Goal: Task Accomplishment & Management: Manage account settings

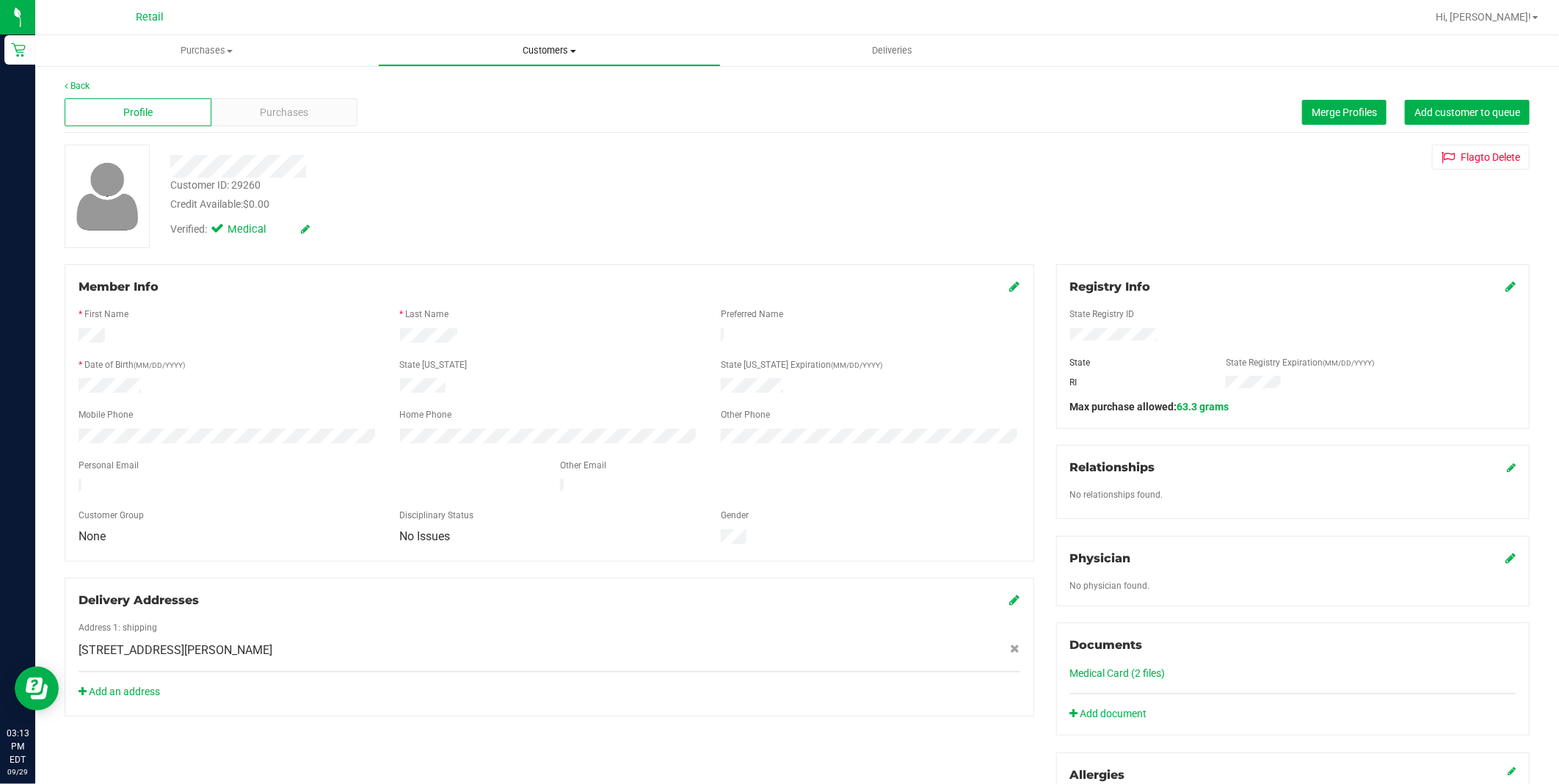
click at [558, 51] on span "Customers" at bounding box center [549, 50] width 341 height 13
click at [466, 86] on span "All customers" at bounding box center [431, 87] width 106 height 12
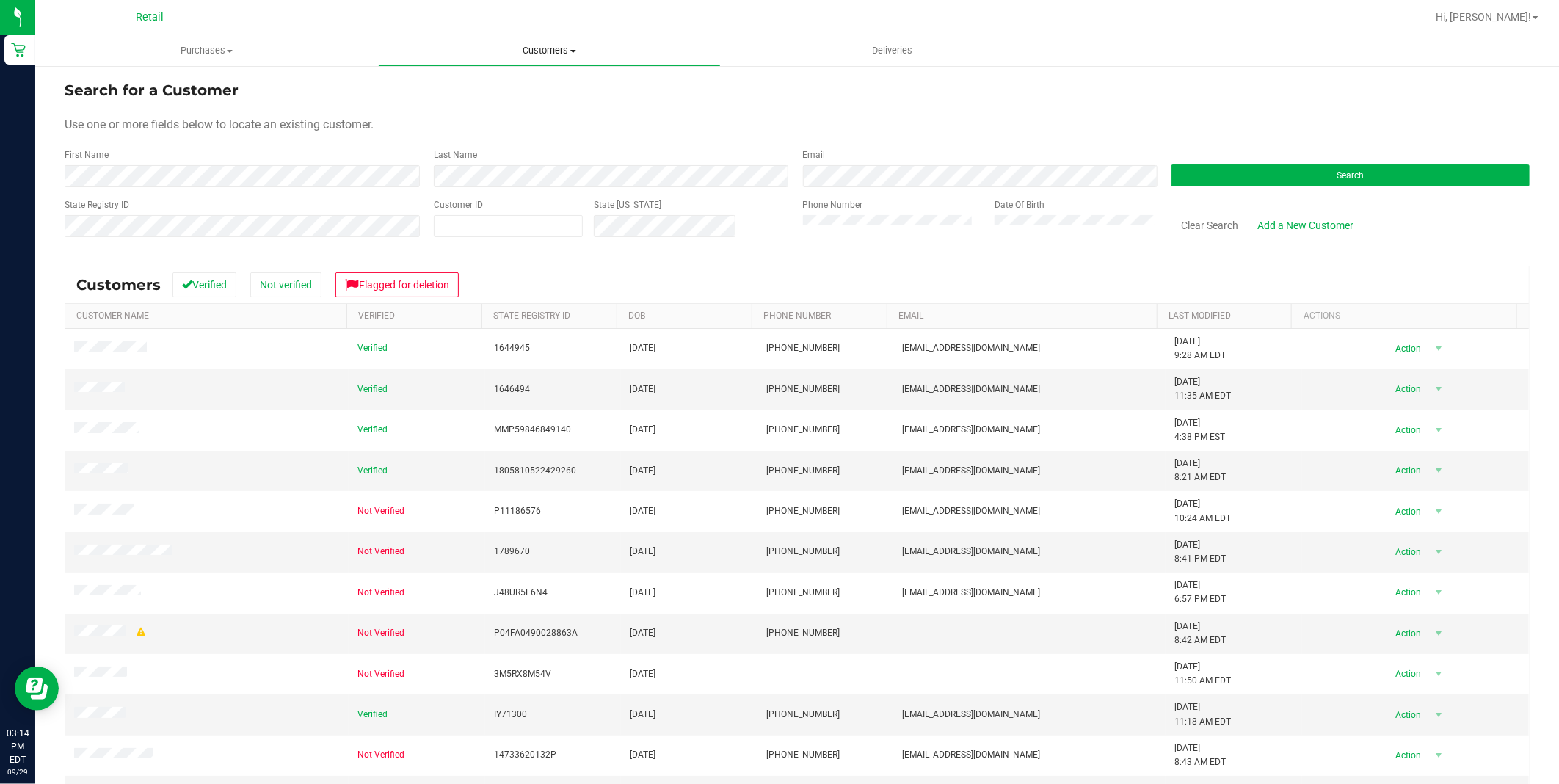
click at [546, 53] on span "Customers" at bounding box center [549, 50] width 341 height 13
click at [434, 88] on span "All customers" at bounding box center [431, 87] width 106 height 12
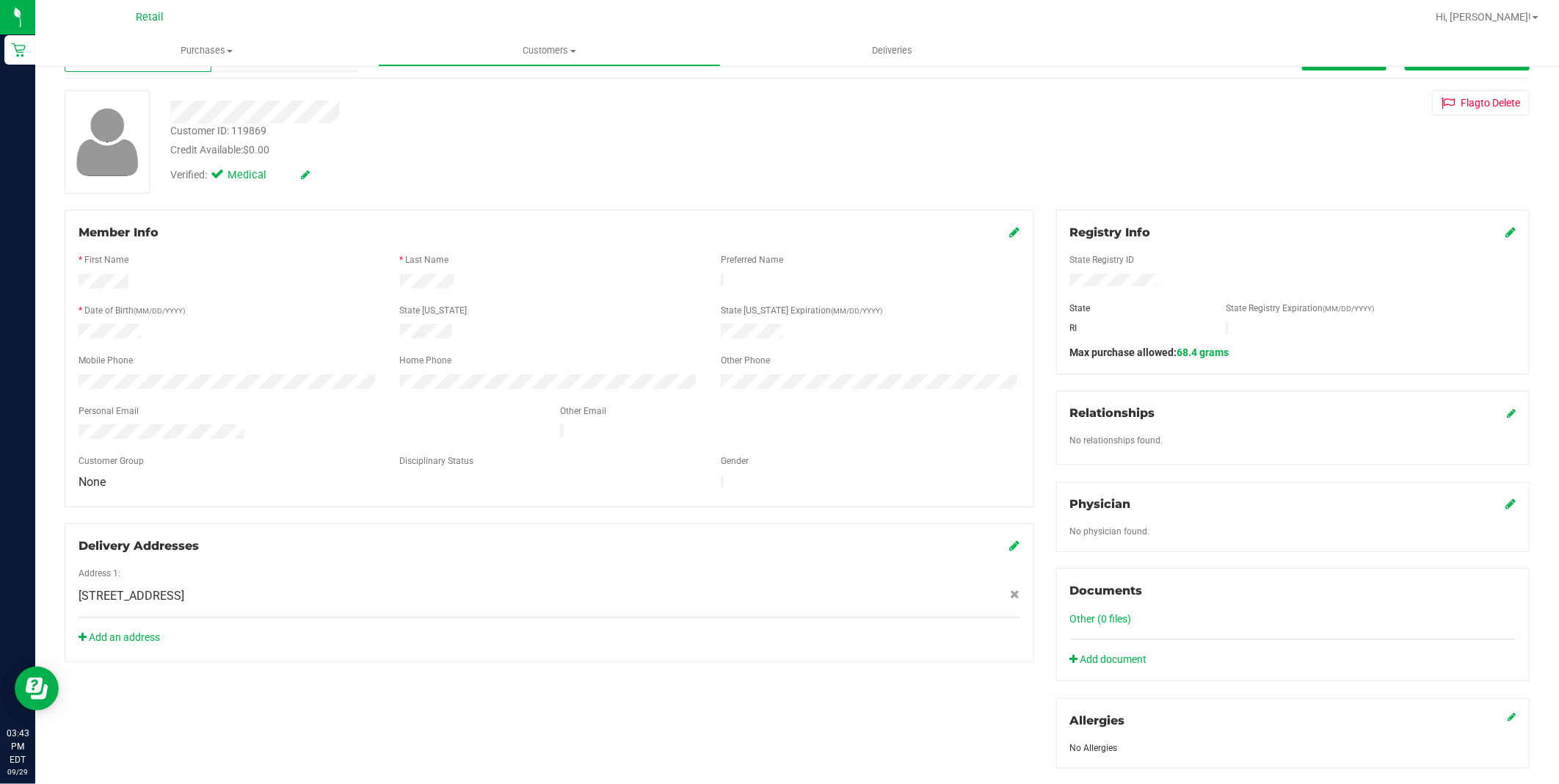
scroll to position [82, 0]
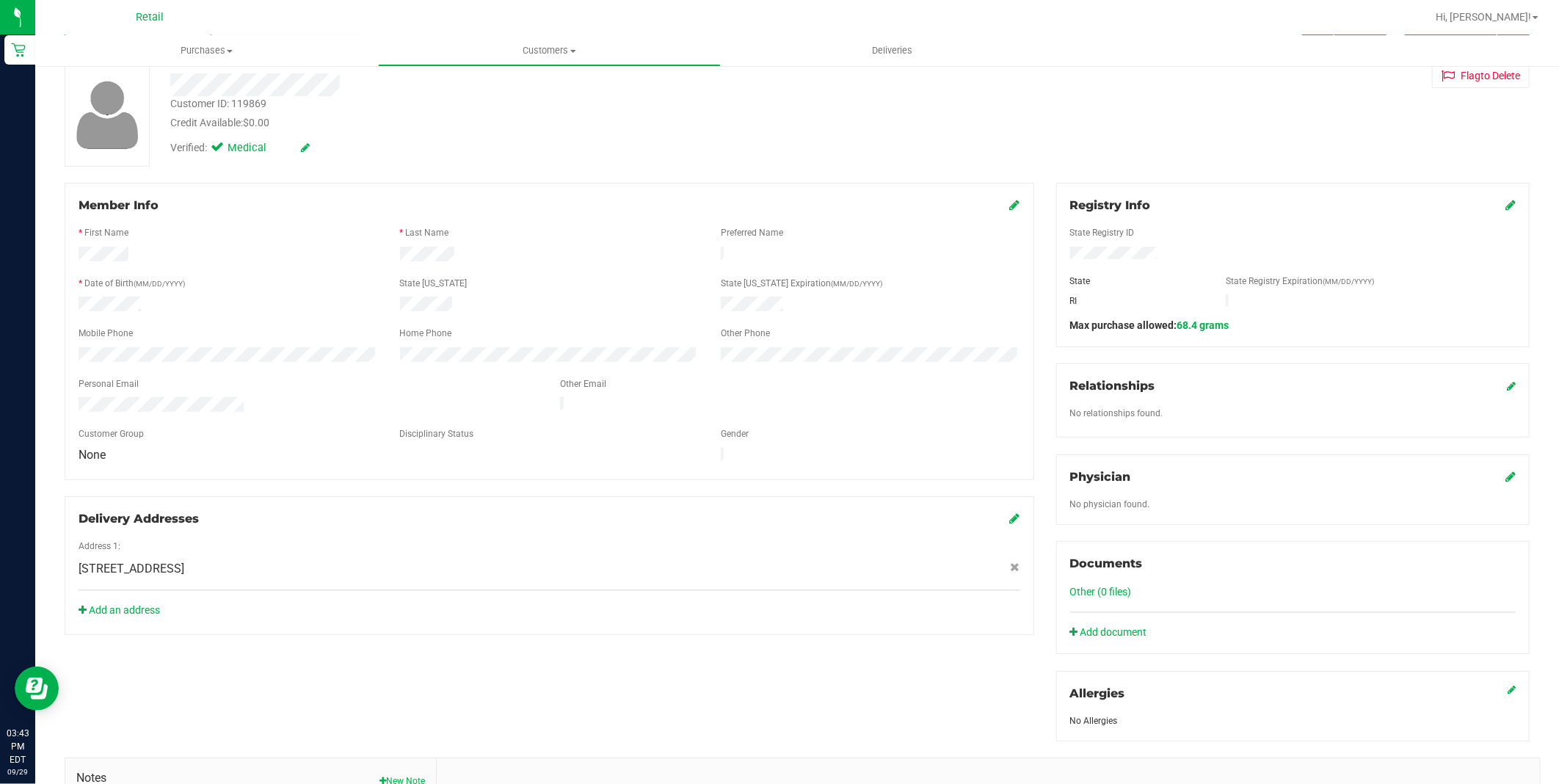
click at [1111, 588] on link "Other (0 files)" at bounding box center [1101, 591] width 62 height 11
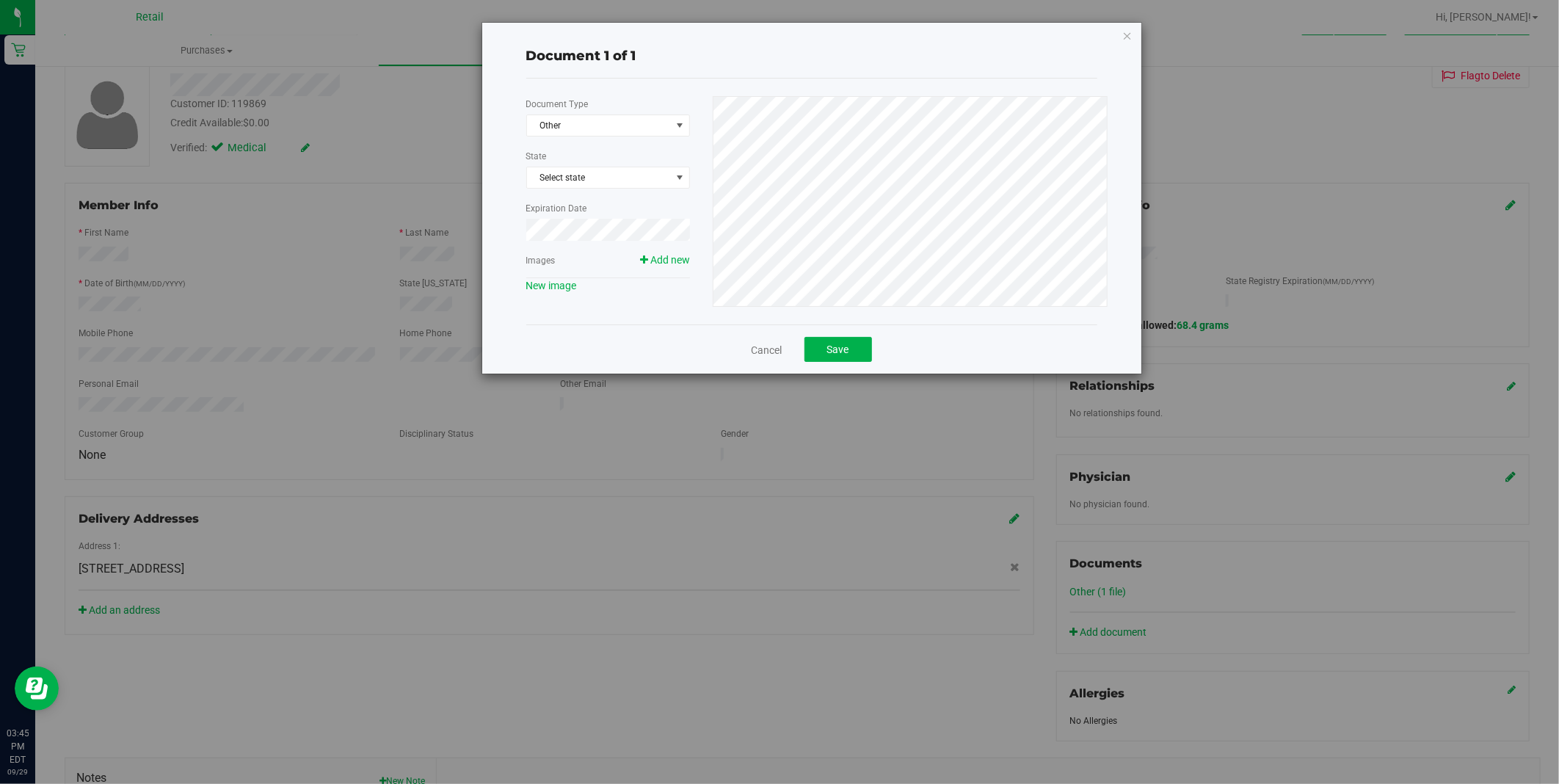
click at [317, 305] on div "Document 1 of 1 Document Type Other 4 State Select state Expiration Date Images…" at bounding box center [784, 392] width 1569 height 784
click at [652, 132] on span "Other" at bounding box center [598, 125] width 144 height 21
click at [604, 280] on li "Other" at bounding box center [607, 276] width 163 height 22
click at [614, 178] on span "Select state" at bounding box center [607, 178] width 163 height 21
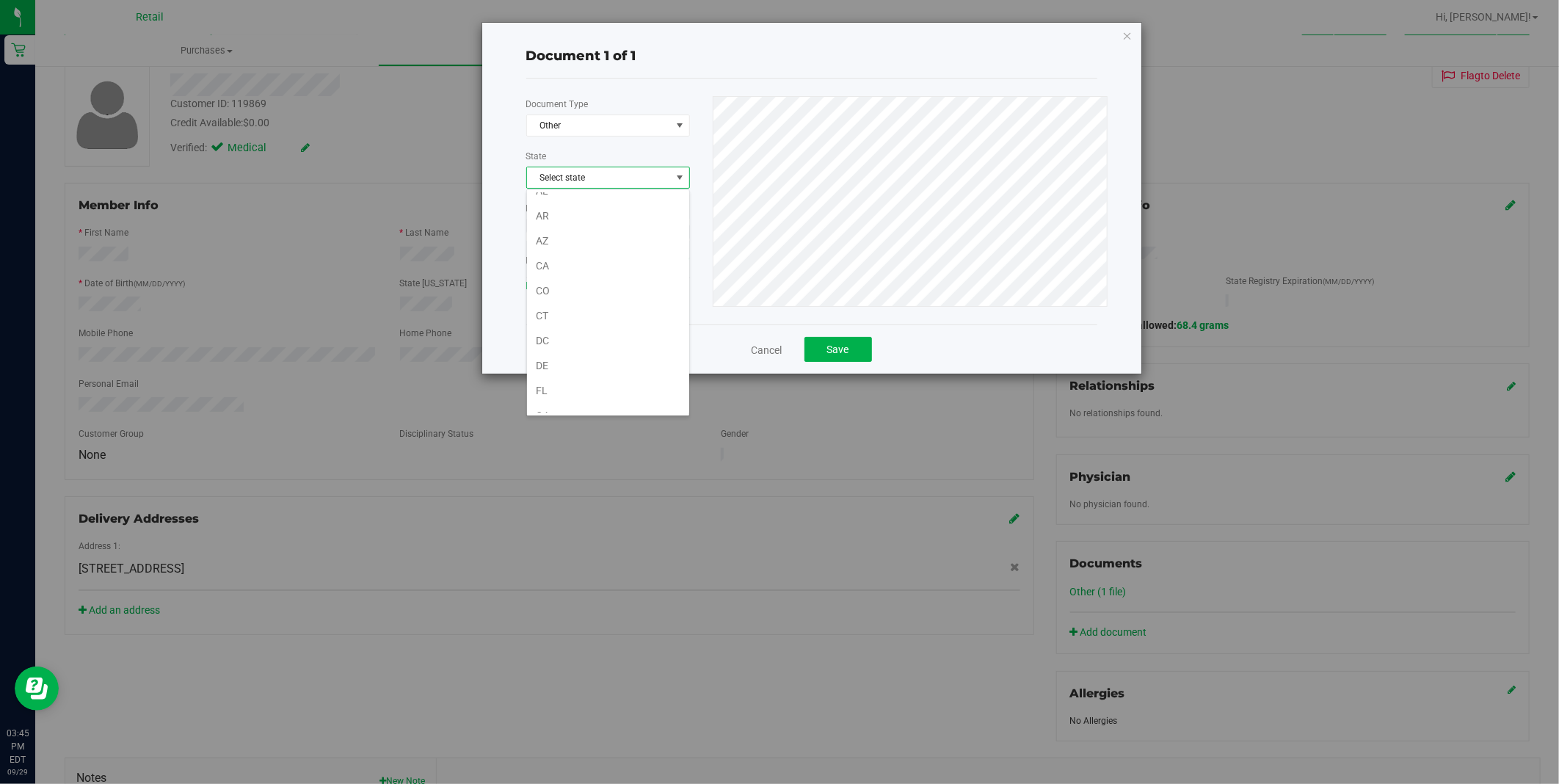
scroll to position [0, 0]
click at [615, 181] on span "Select state" at bounding box center [607, 178] width 163 height 21
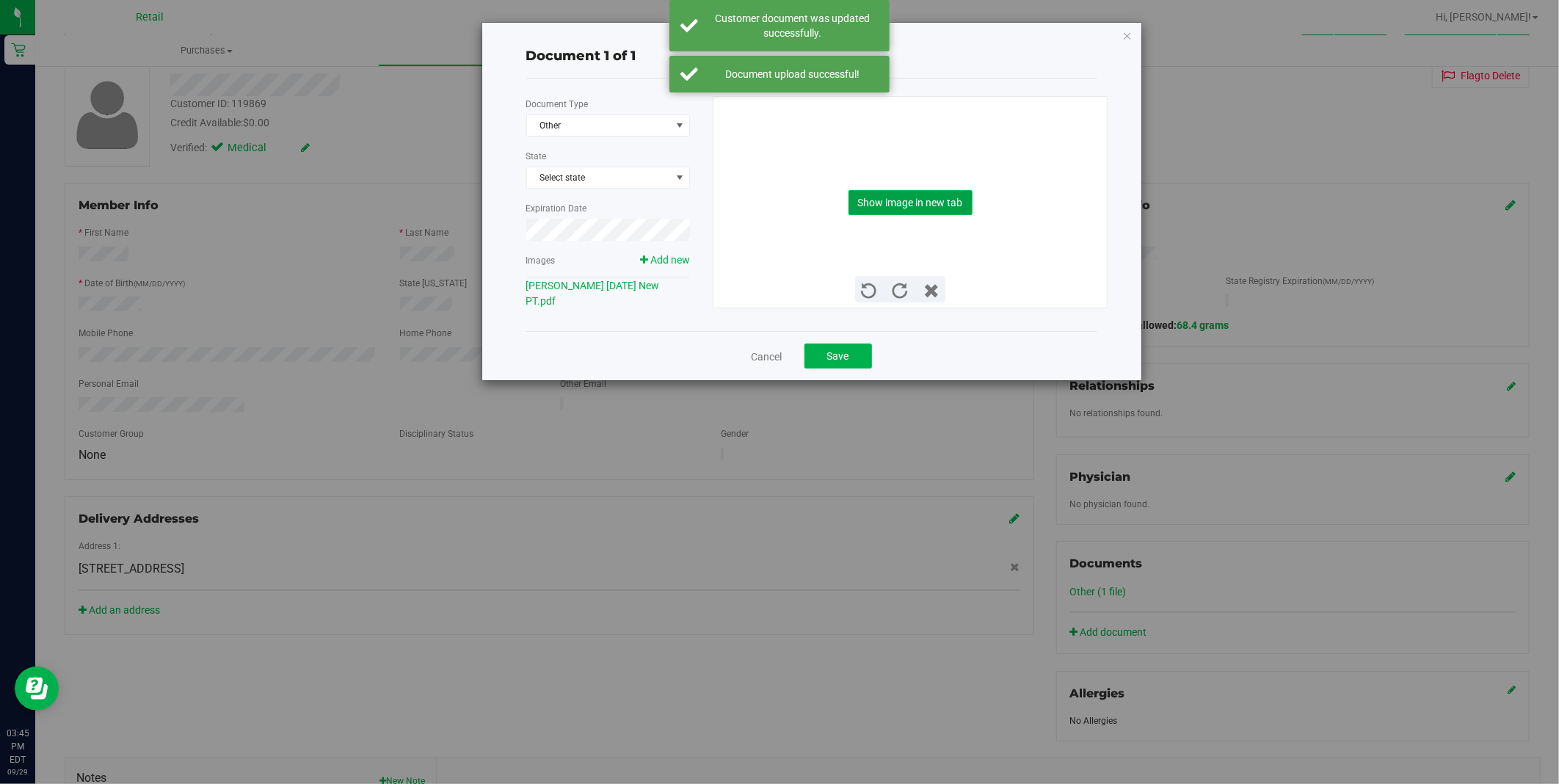
click at [934, 206] on button "Show image in new tab" at bounding box center [911, 202] width 124 height 25
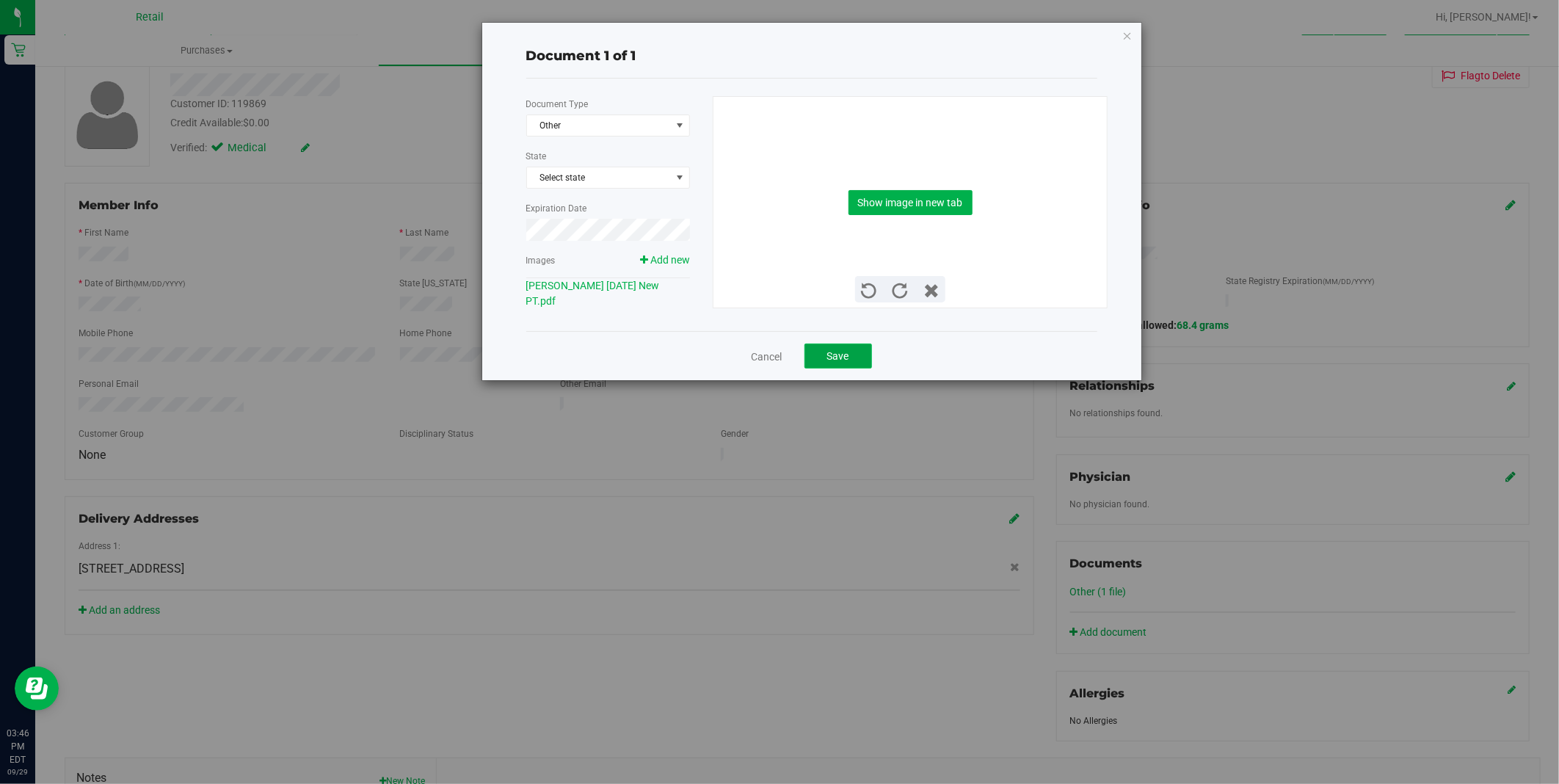
click at [868, 358] on button "Save" at bounding box center [837, 355] width 67 height 25
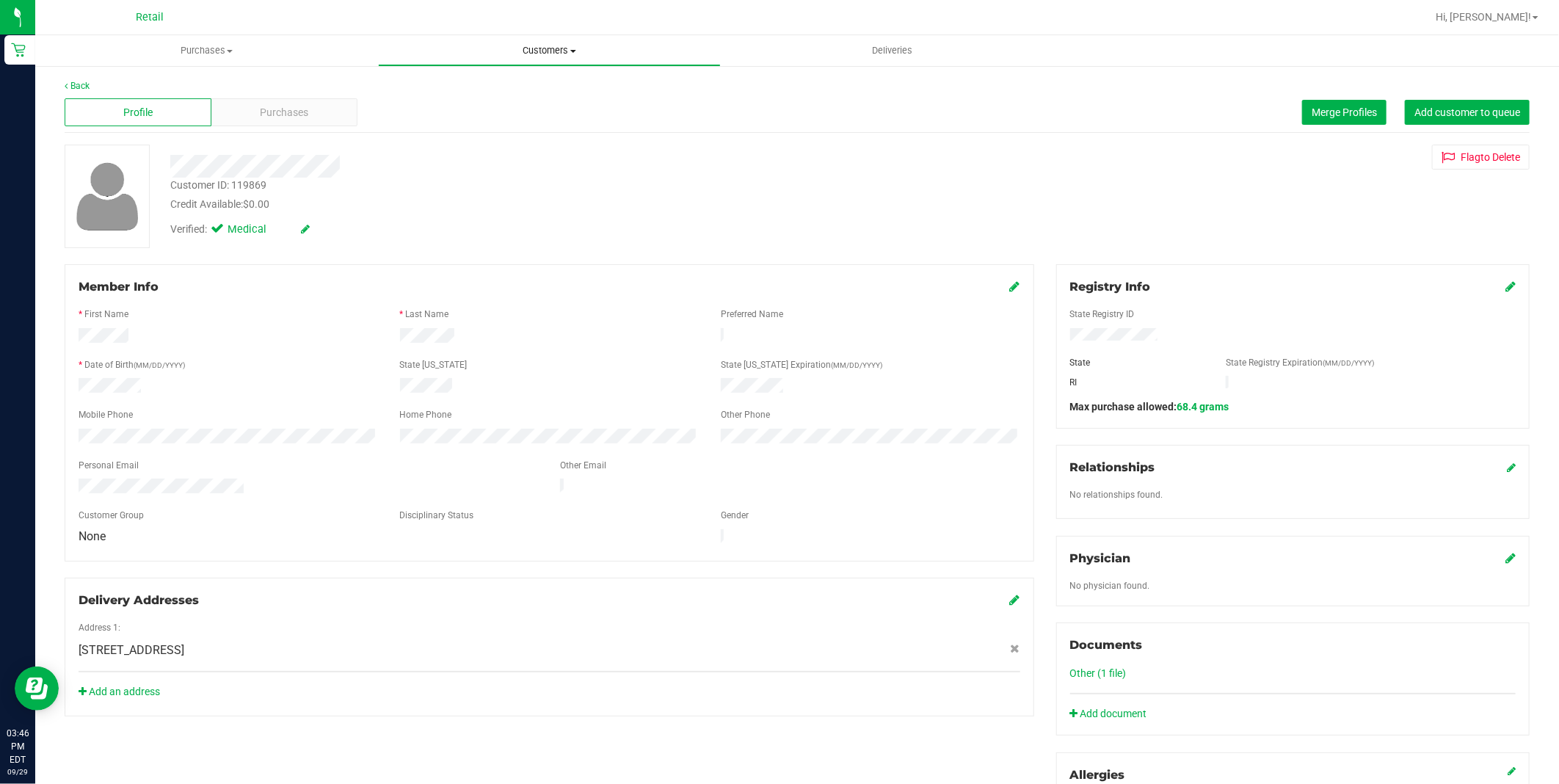
click at [546, 48] on span "Customers" at bounding box center [549, 50] width 341 height 13
click at [471, 92] on span "All customers" at bounding box center [431, 87] width 106 height 12
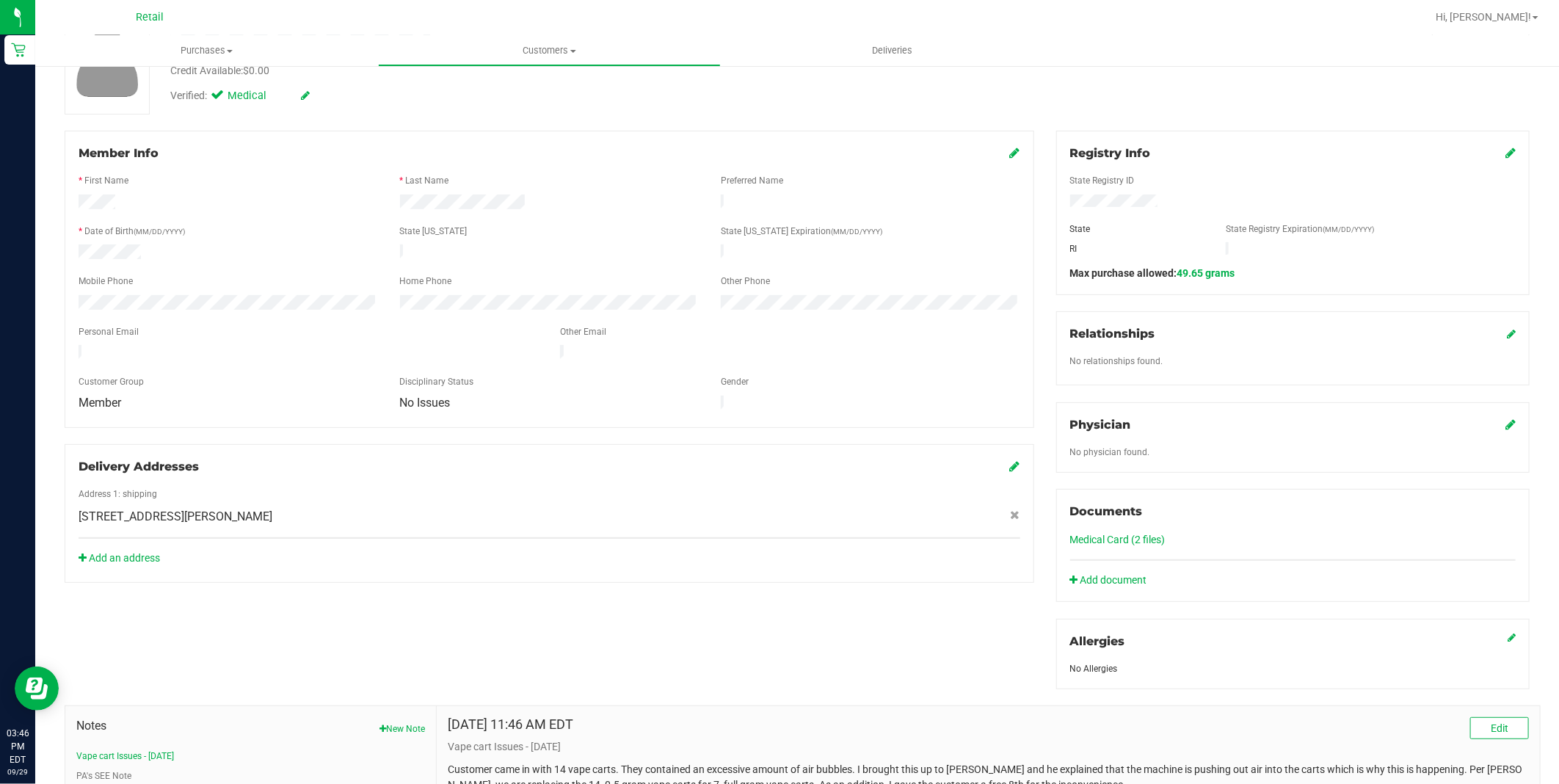
scroll to position [163, 0]
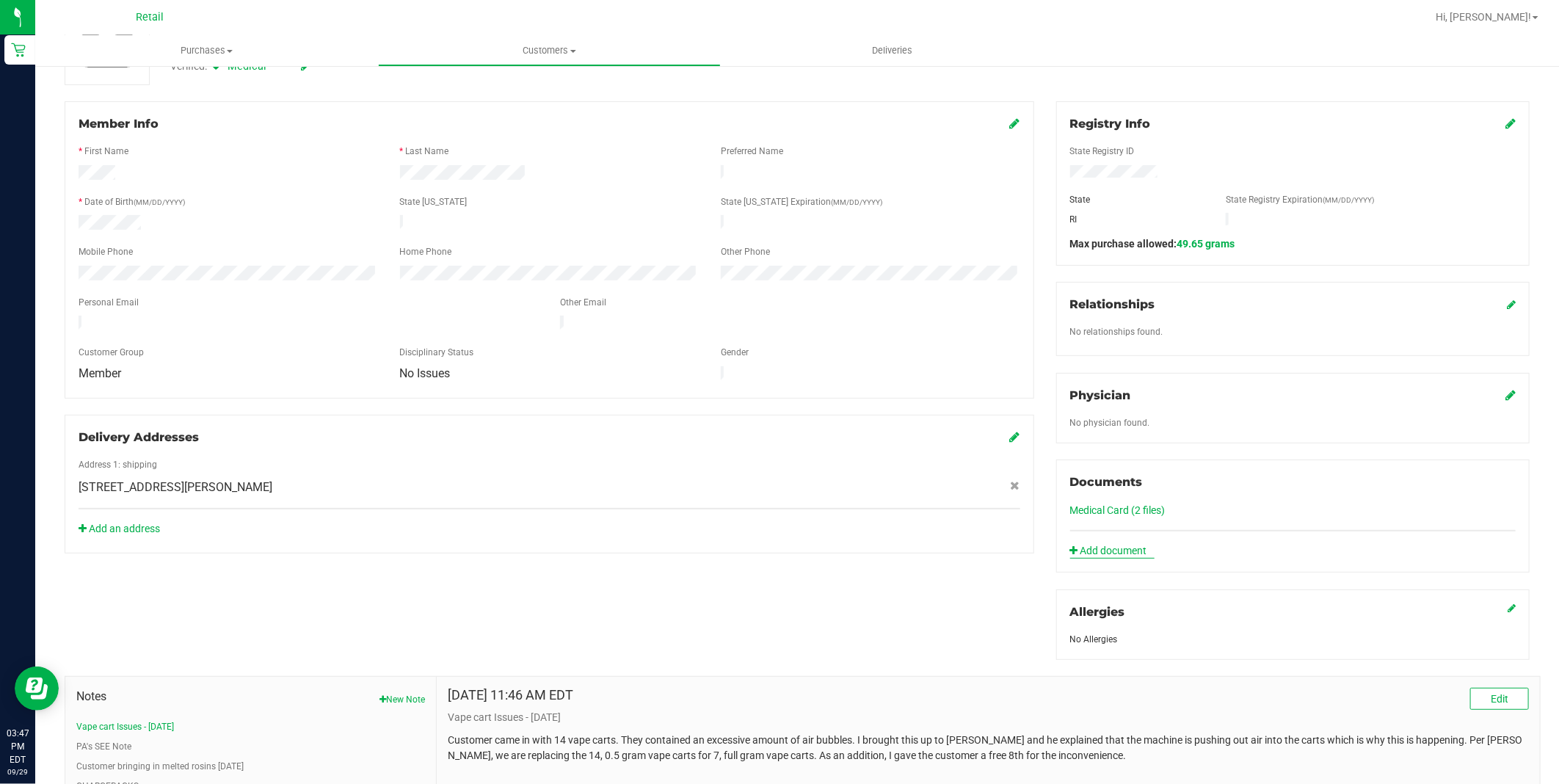
click at [1107, 551] on link "Add document" at bounding box center [1112, 550] width 85 height 15
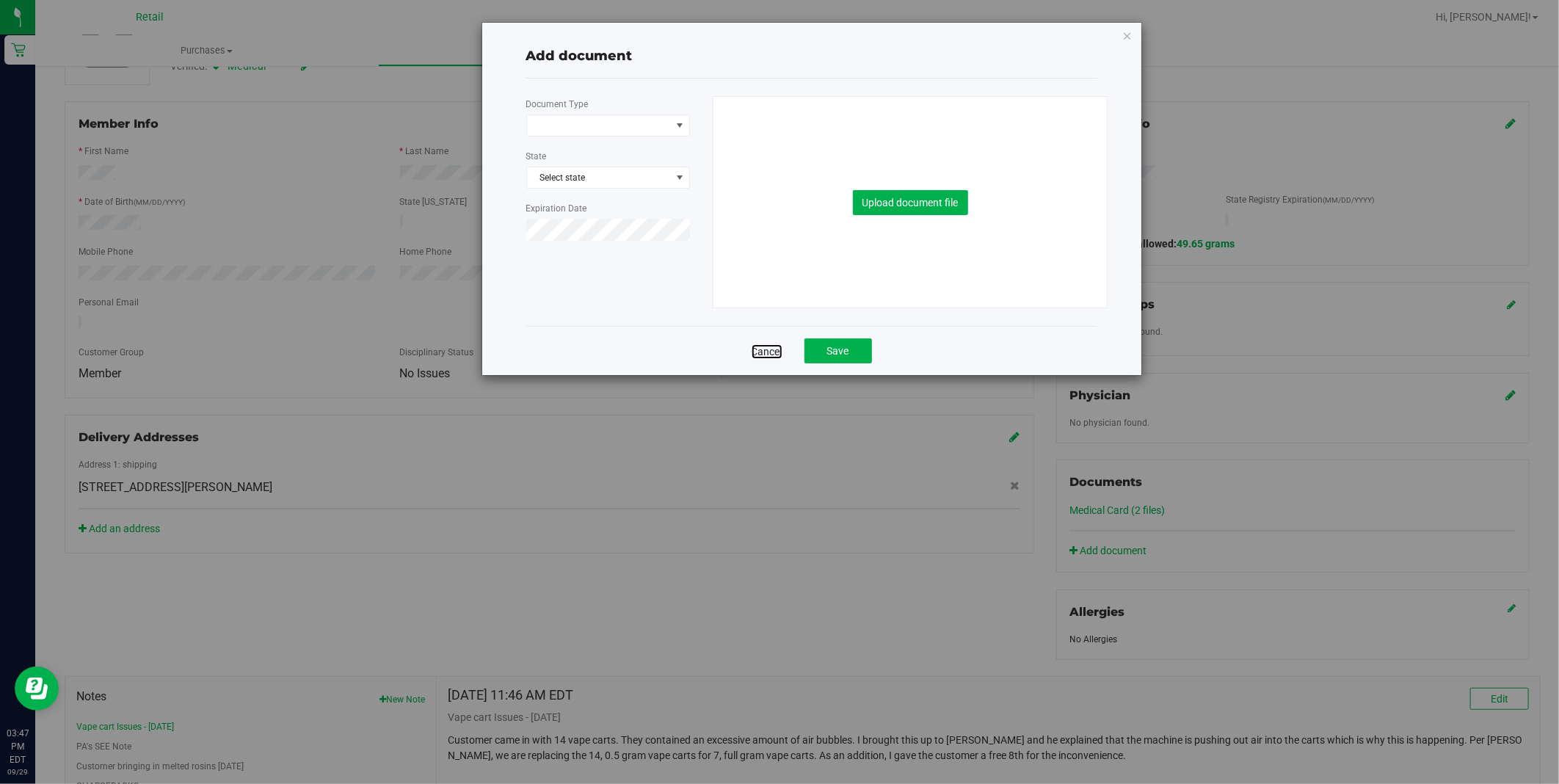
click at [765, 355] on link "Cancel" at bounding box center [767, 351] width 30 height 14
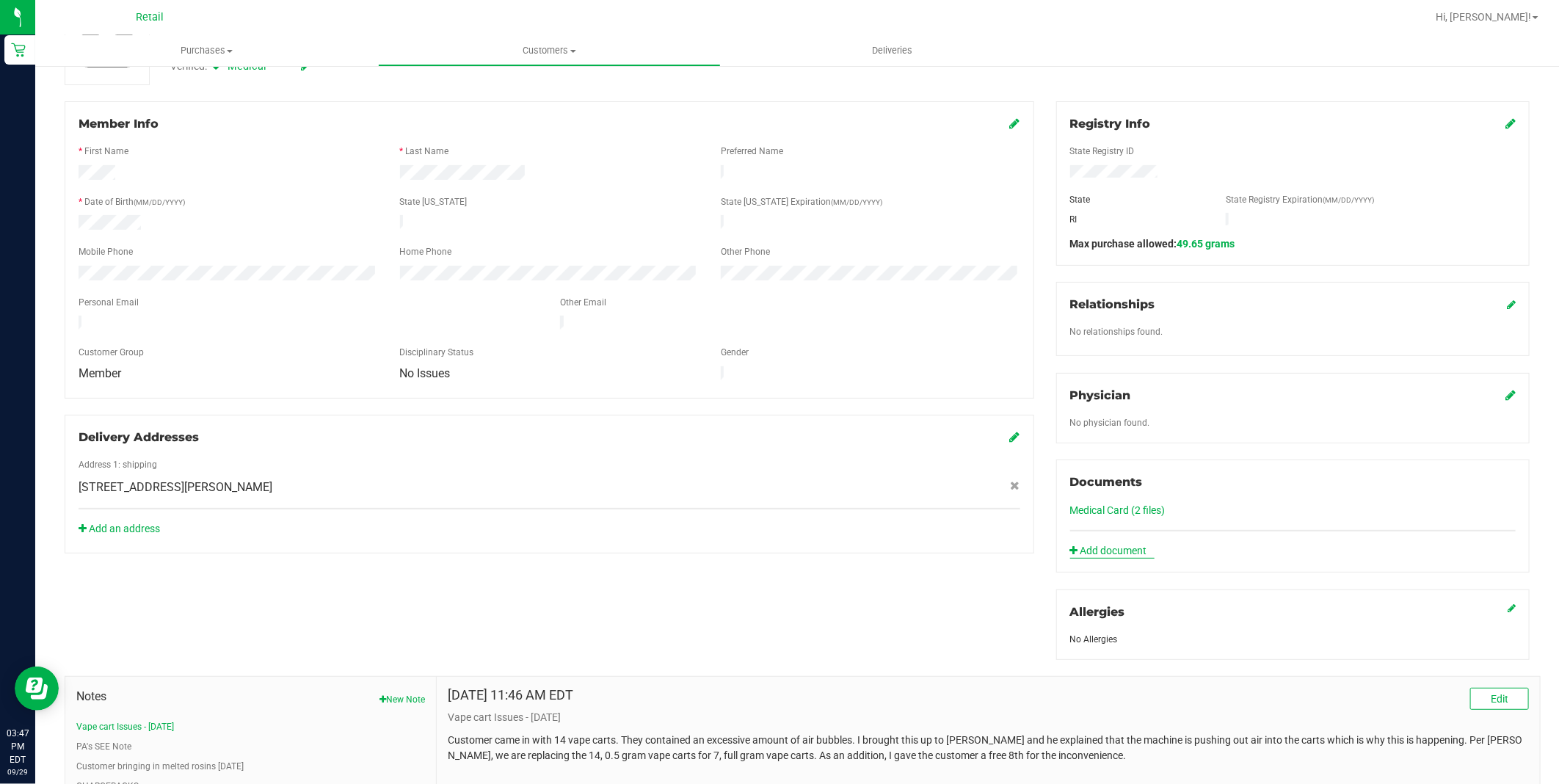
click at [1120, 552] on link "Add document" at bounding box center [1112, 550] width 85 height 15
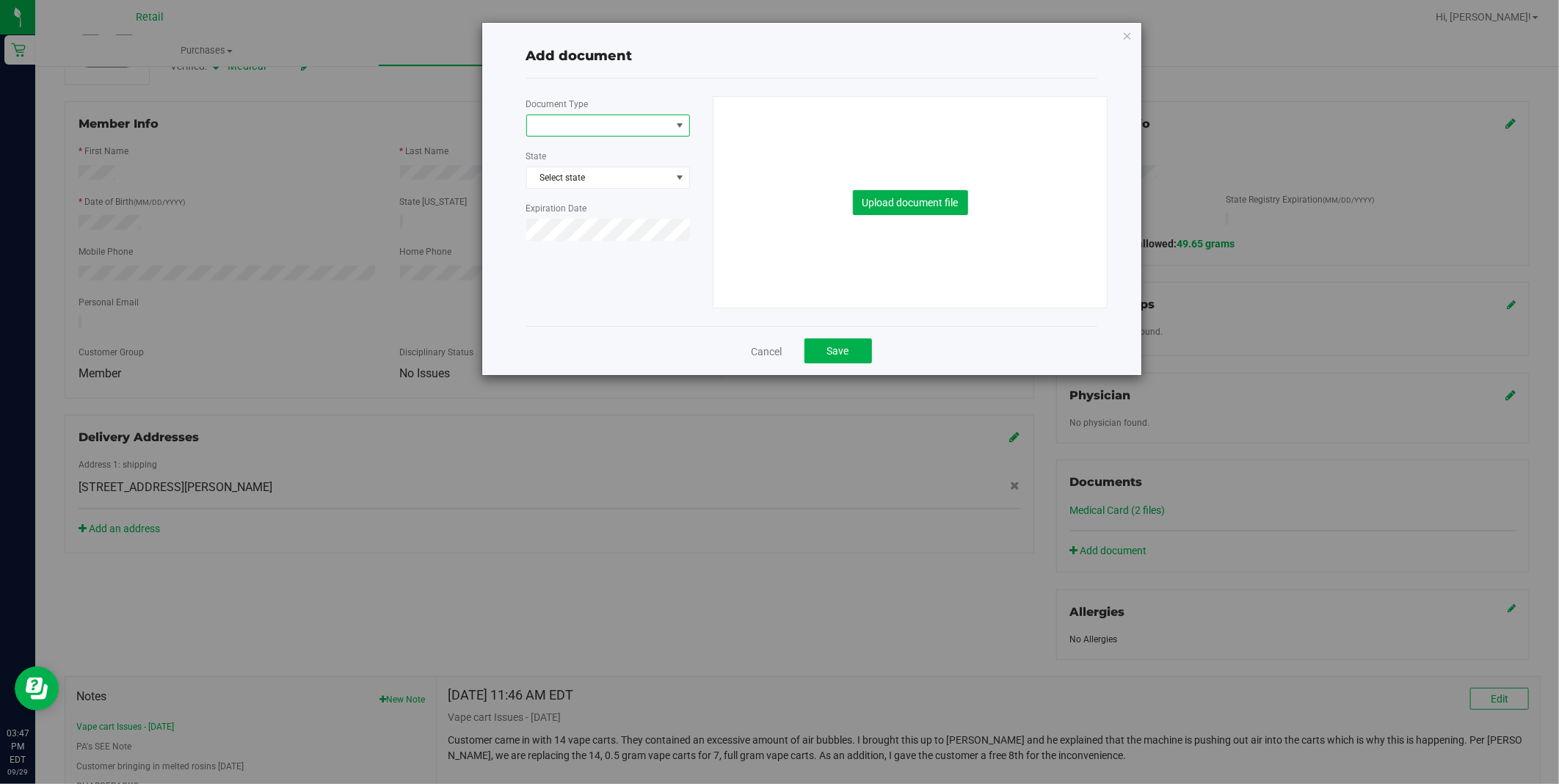
click at [610, 122] on span at bounding box center [598, 125] width 144 height 21
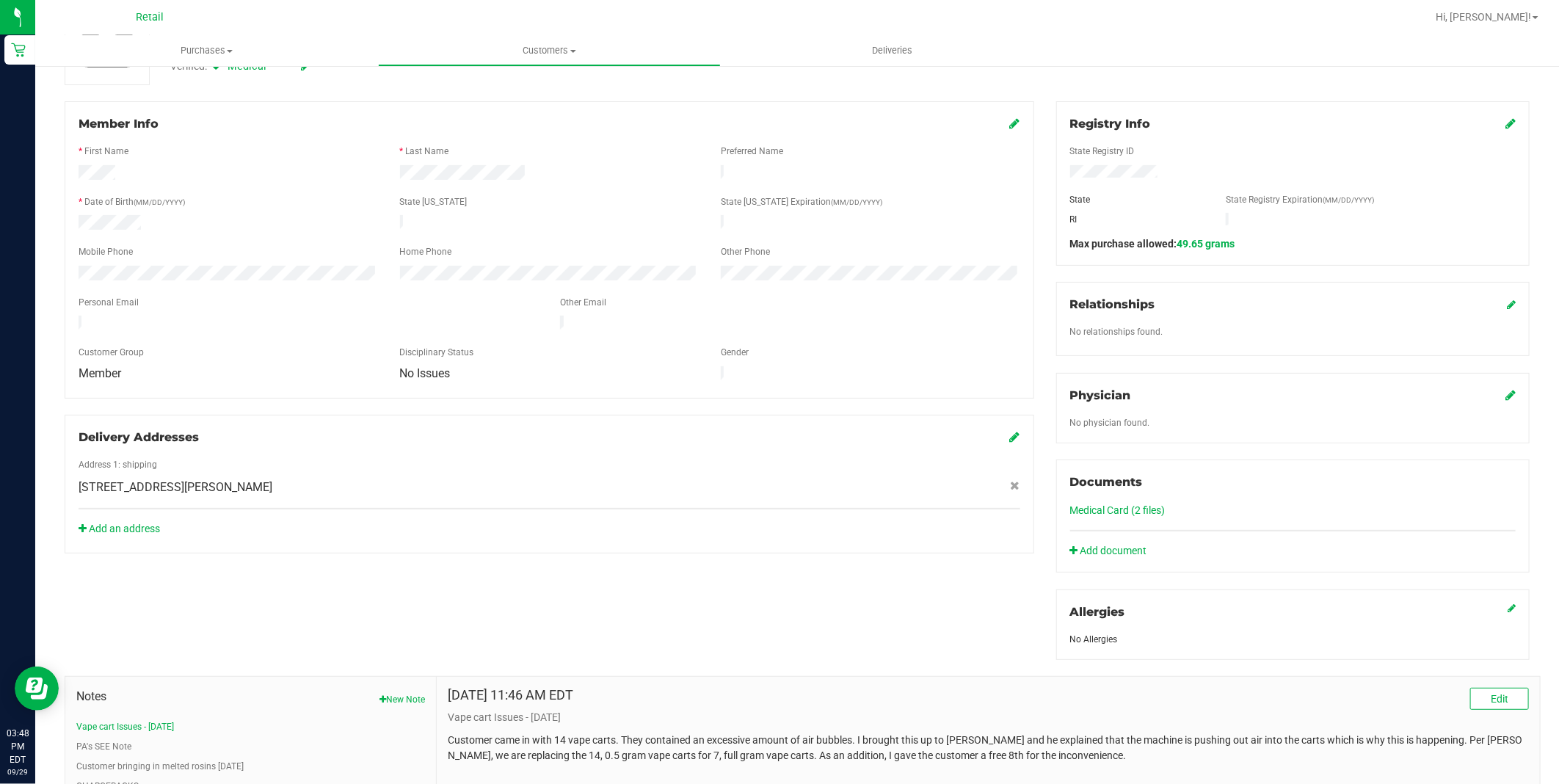
click at [1147, 507] on link "Medical Card (2 files)" at bounding box center [1118, 509] width 95 height 11
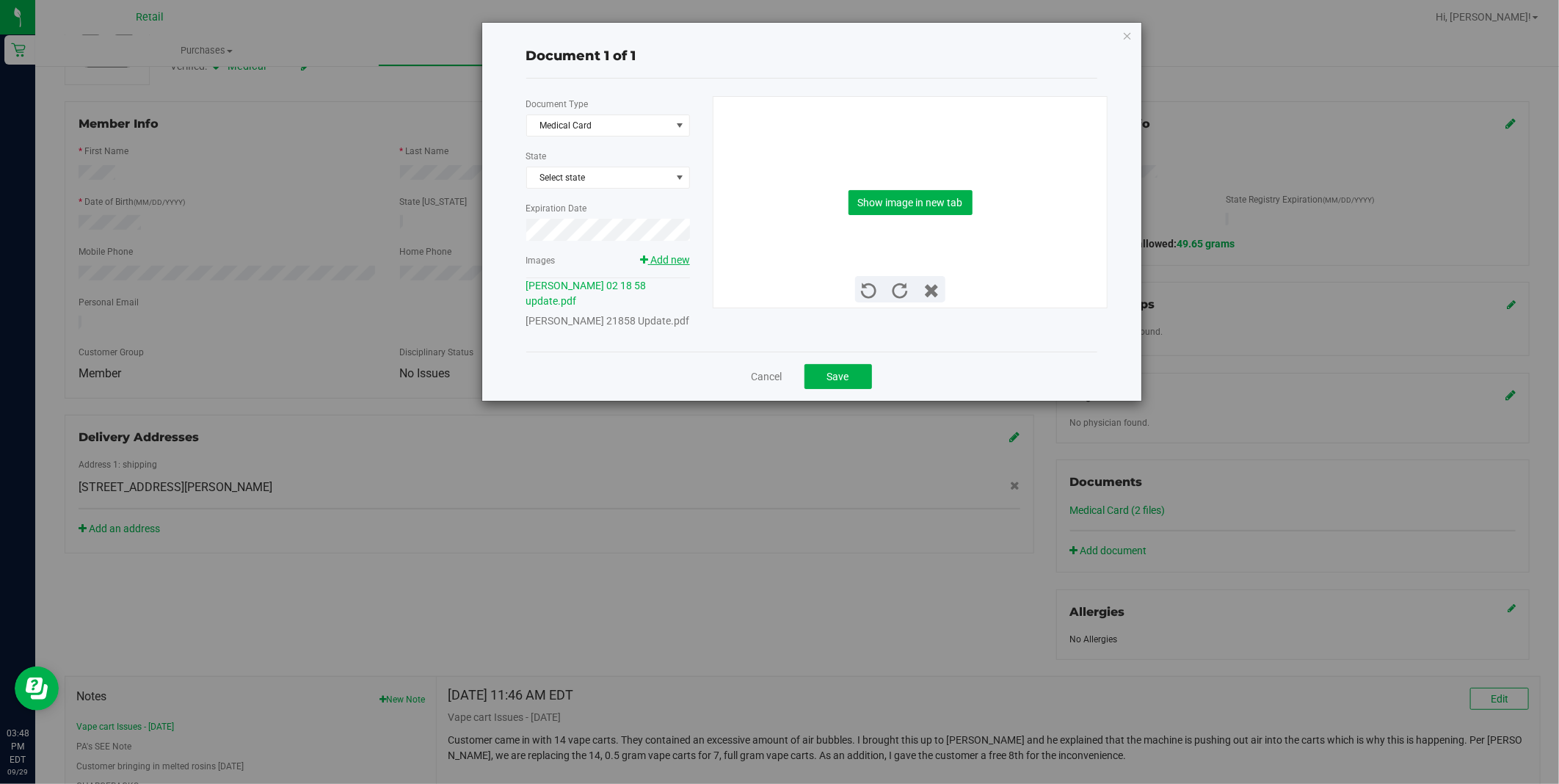
click at [683, 260] on span "Add new" at bounding box center [670, 259] width 40 height 11
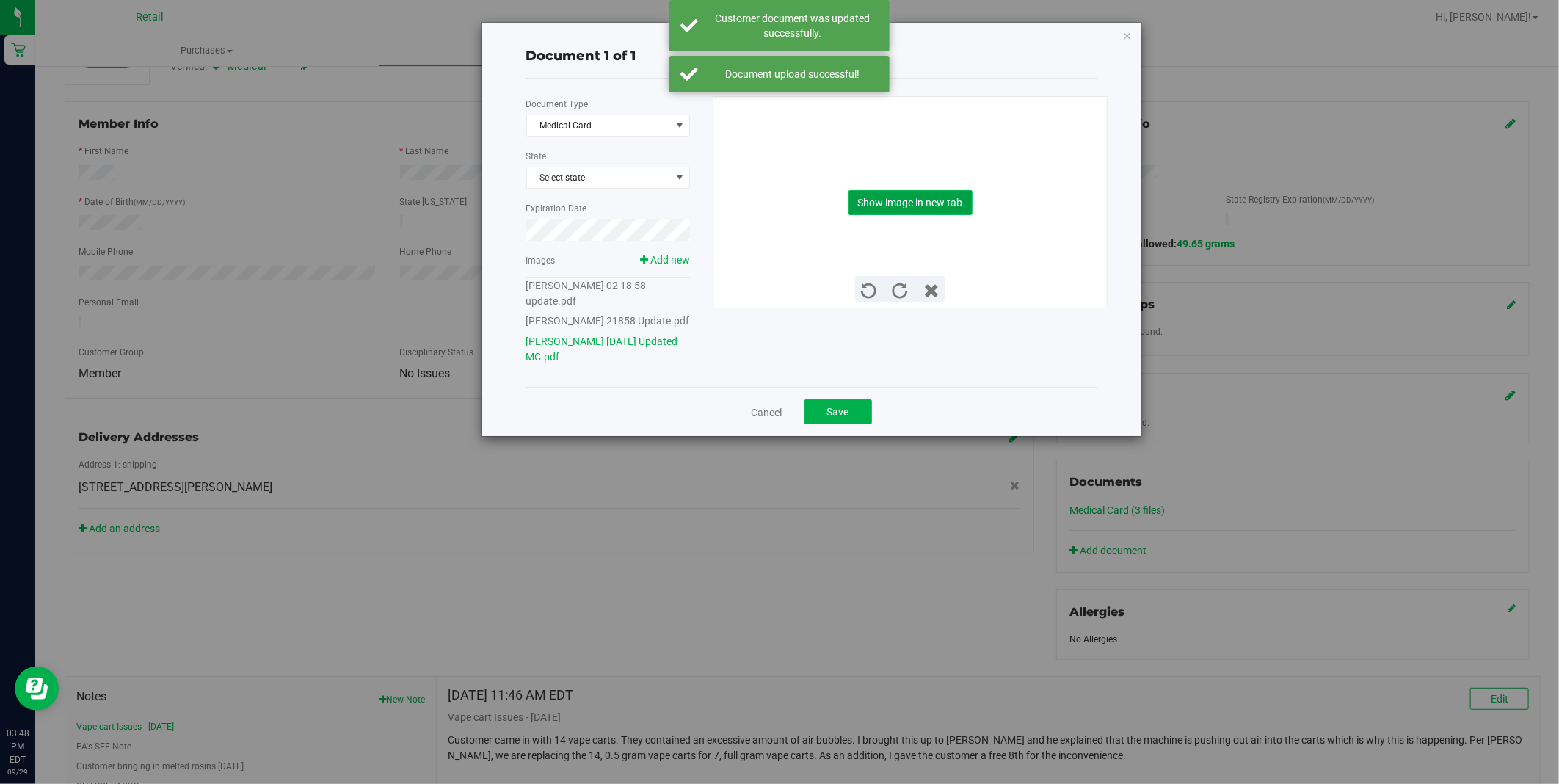
click at [931, 202] on button "Show image in new tab" at bounding box center [911, 202] width 124 height 25
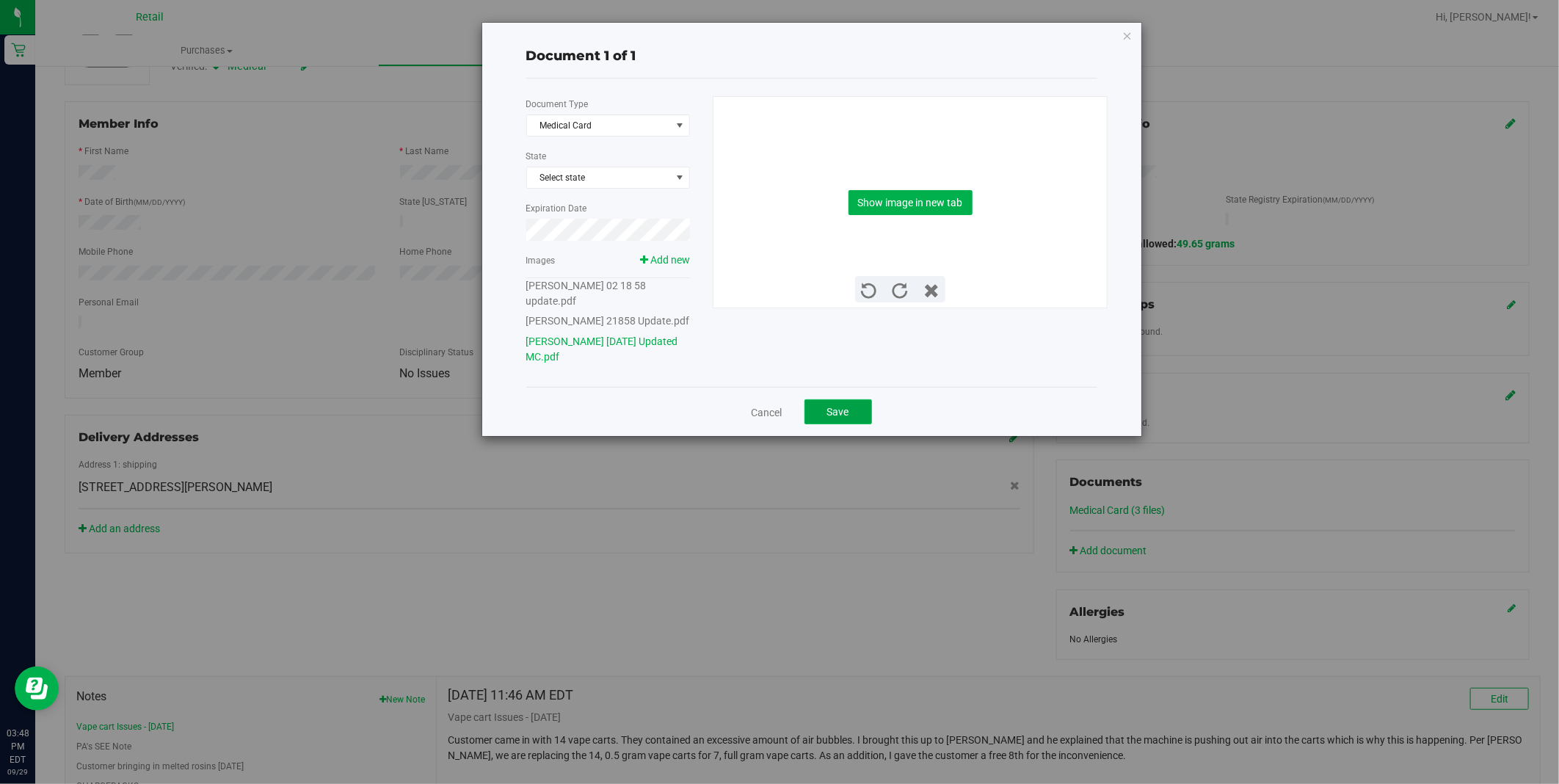
click at [823, 399] on button "Save" at bounding box center [837, 411] width 67 height 25
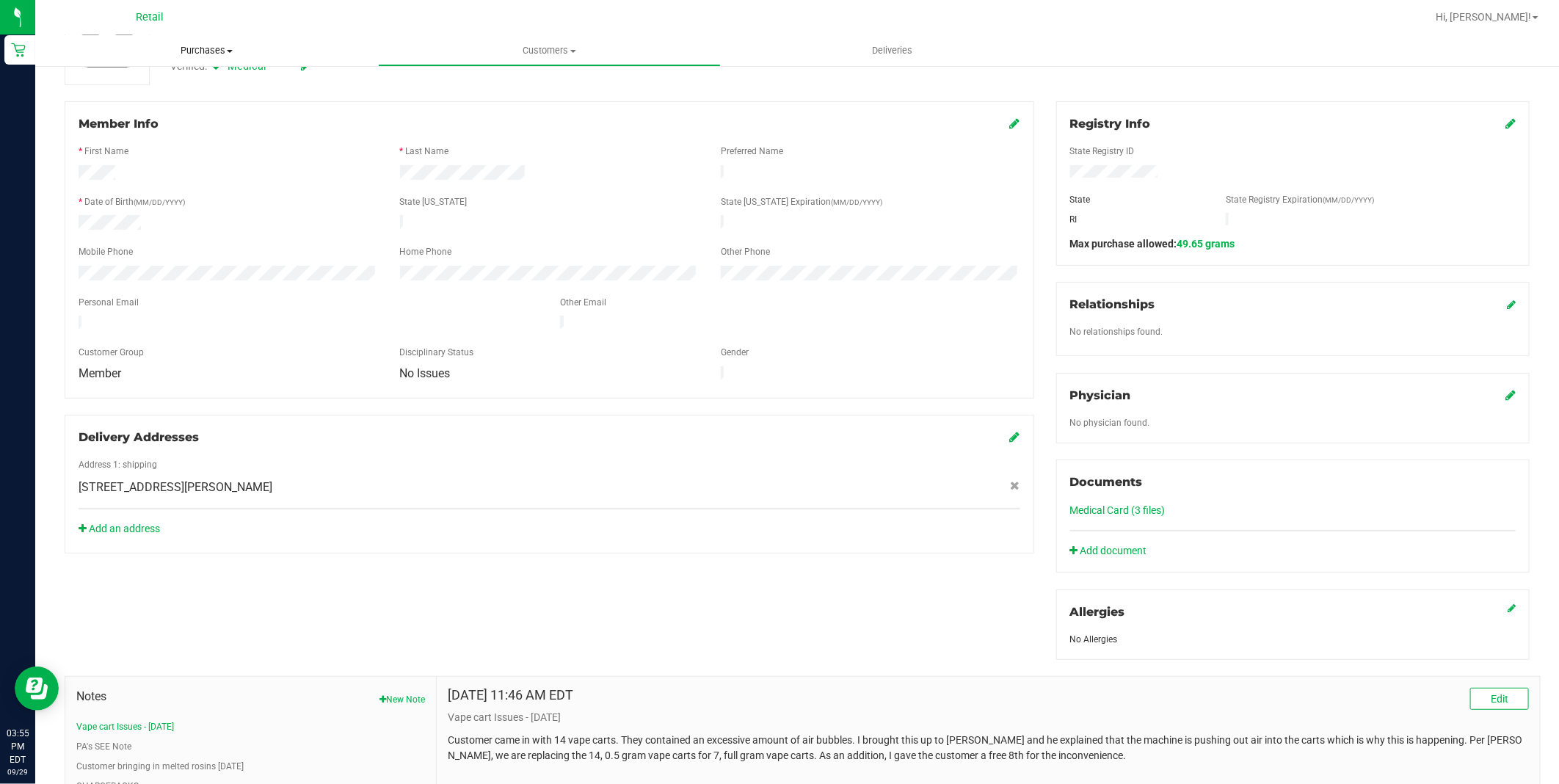
click at [200, 44] on span "Purchases" at bounding box center [206, 50] width 343 height 13
click at [188, 85] on li "Summary of purchases" at bounding box center [206, 88] width 343 height 18
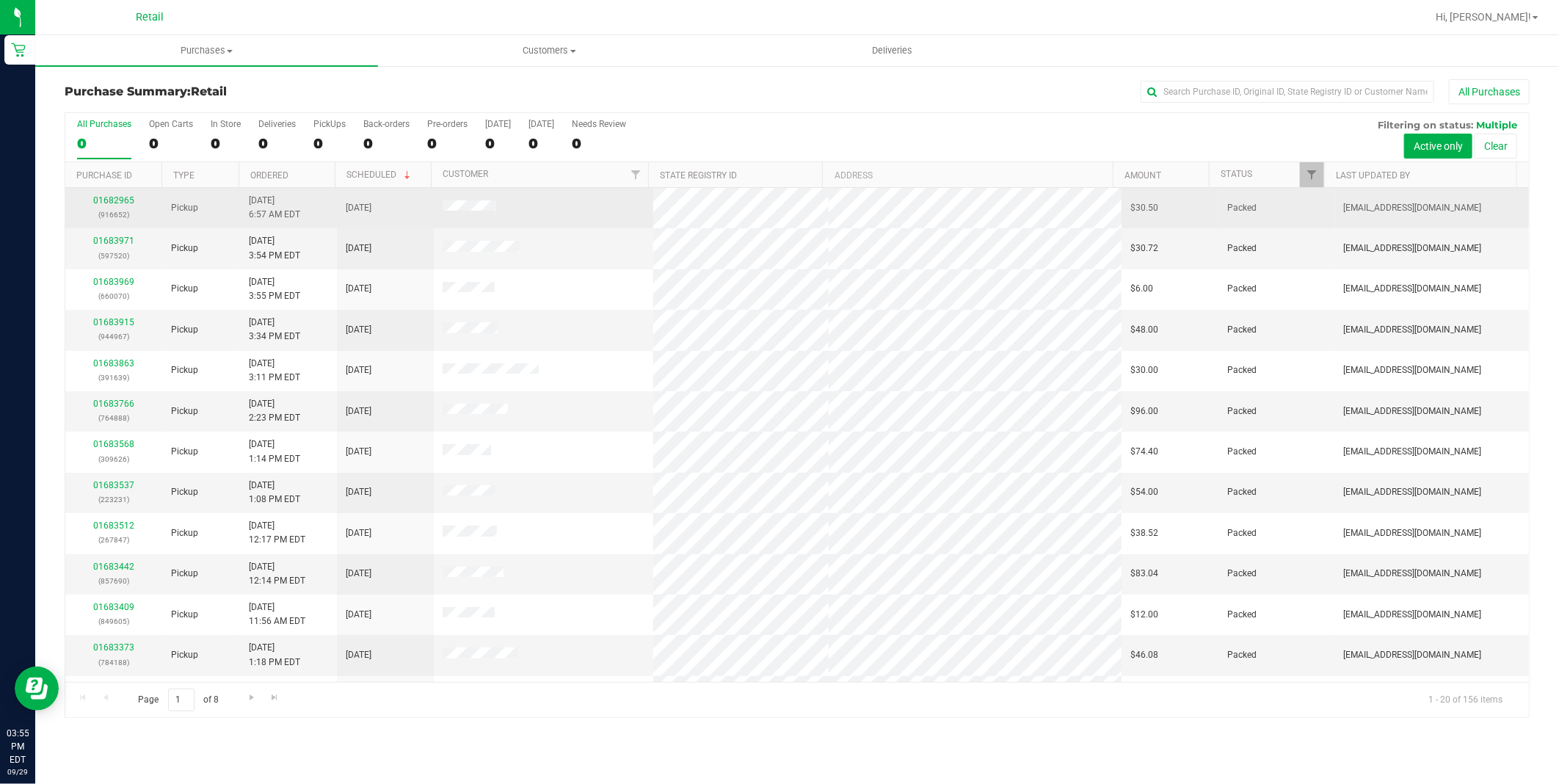
click at [134, 199] on div "01682965 (916652)" at bounding box center [113, 207] width 79 height 28
click at [127, 199] on link "01682965" at bounding box center [113, 200] width 41 height 10
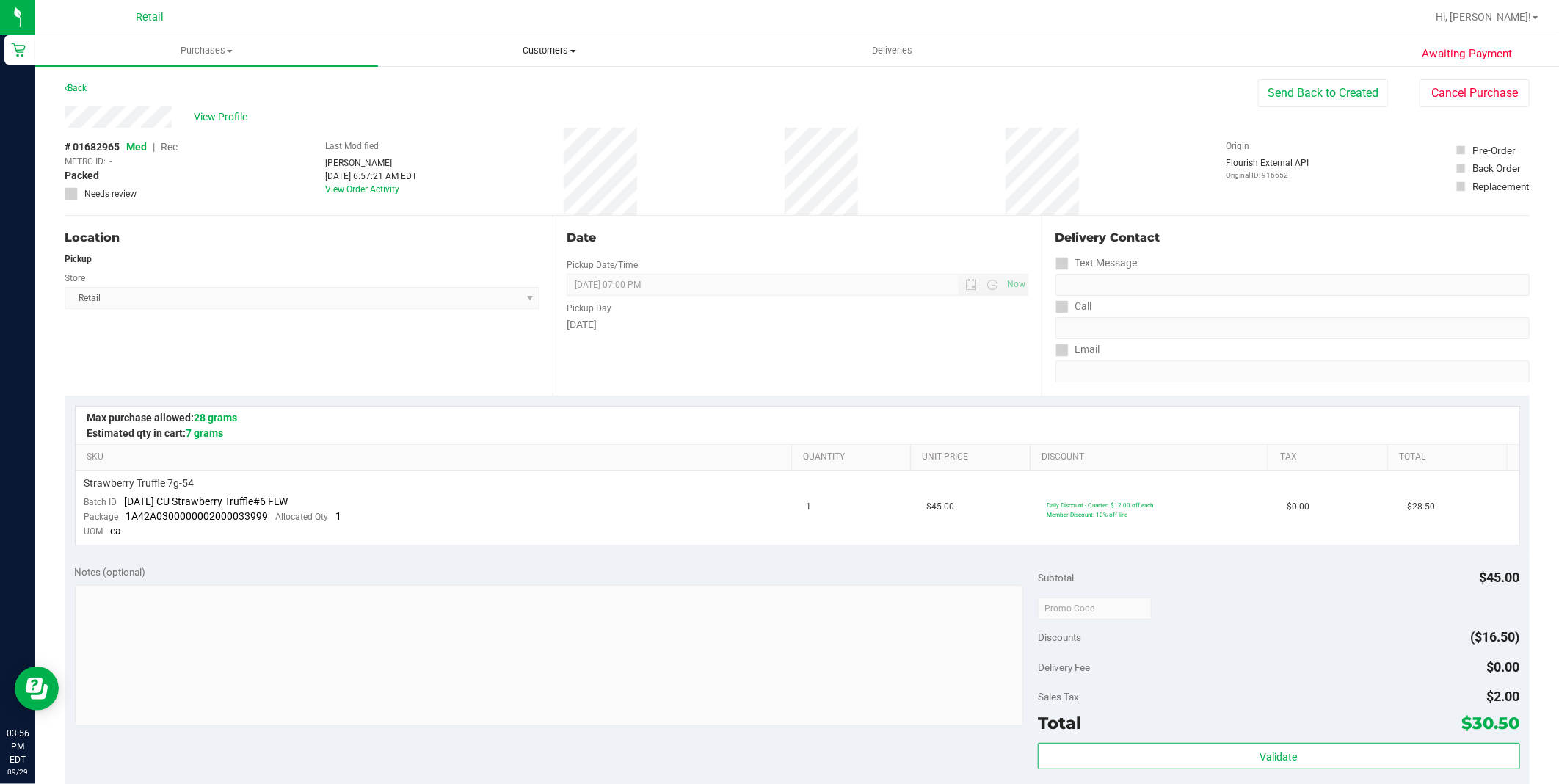
click at [521, 54] on span "Customers" at bounding box center [549, 50] width 341 height 13
click at [468, 90] on span "All customers" at bounding box center [431, 87] width 106 height 12
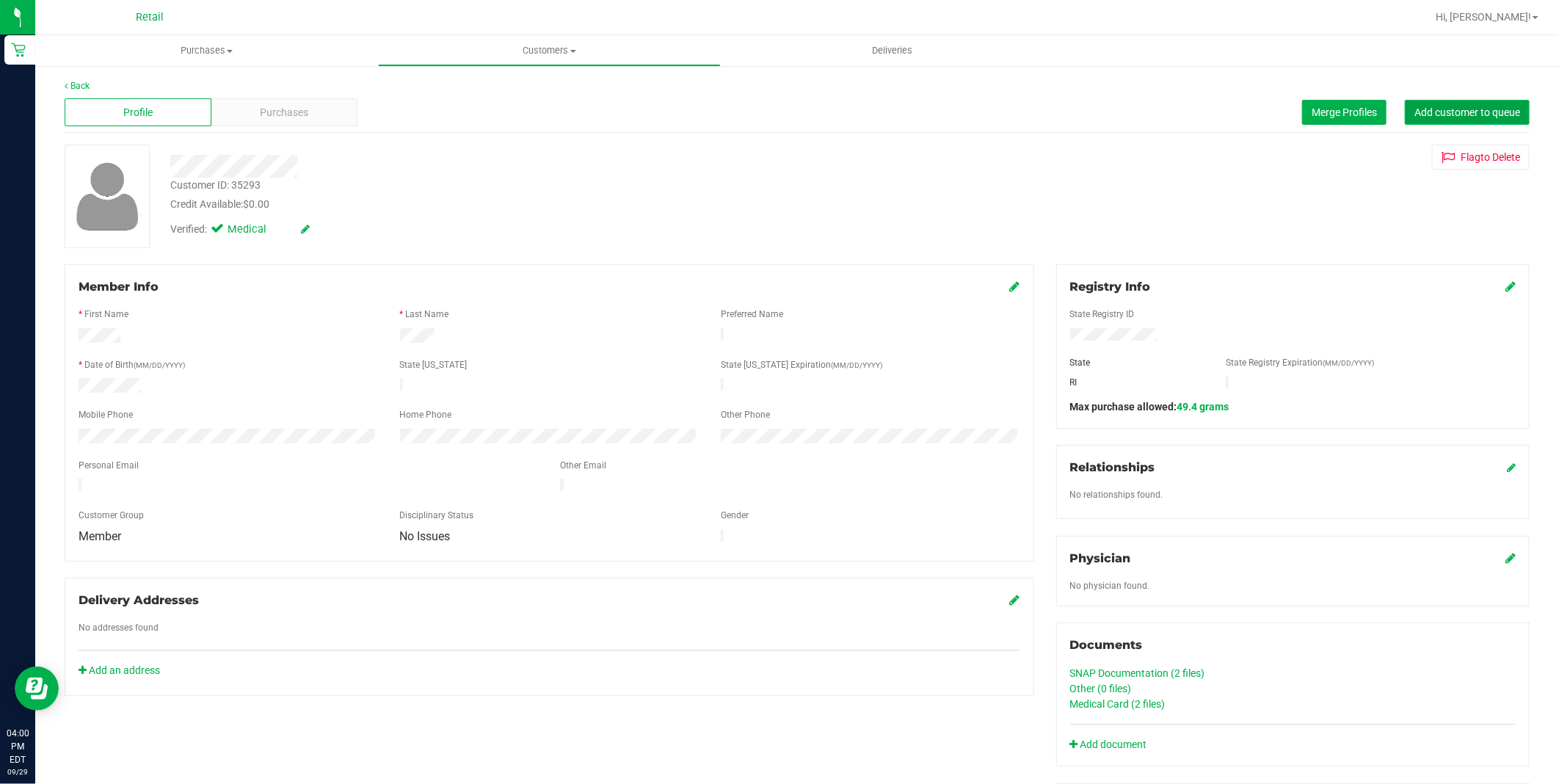
click at [1422, 119] on button "Add customer to queue" at bounding box center [1467, 112] width 125 height 25
